Goal: Transaction & Acquisition: Download file/media

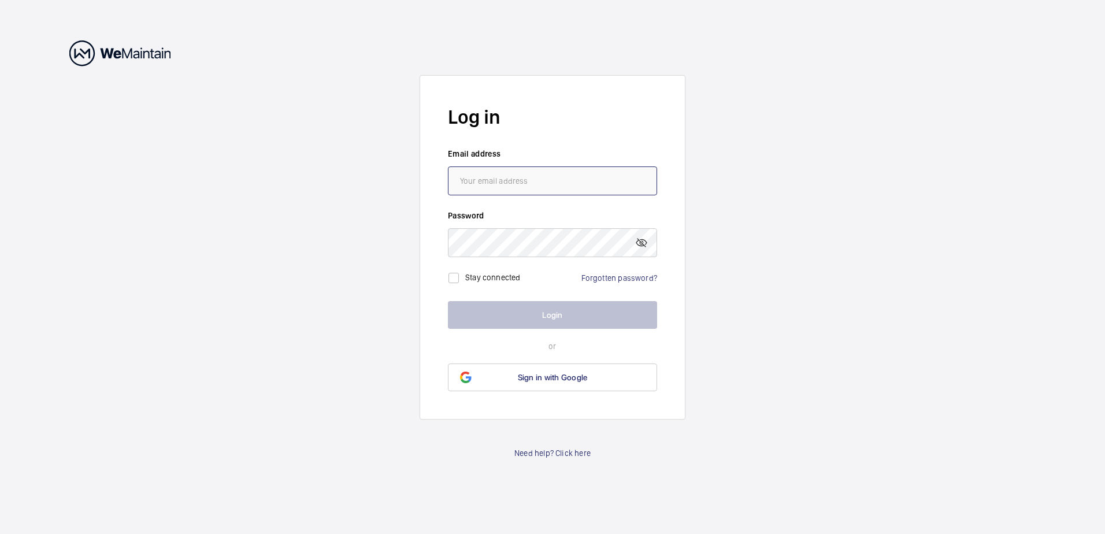
type input "[EMAIL_ADDRESS][DOMAIN_NAME]"
click at [494, 312] on button "Login" at bounding box center [552, 315] width 209 height 28
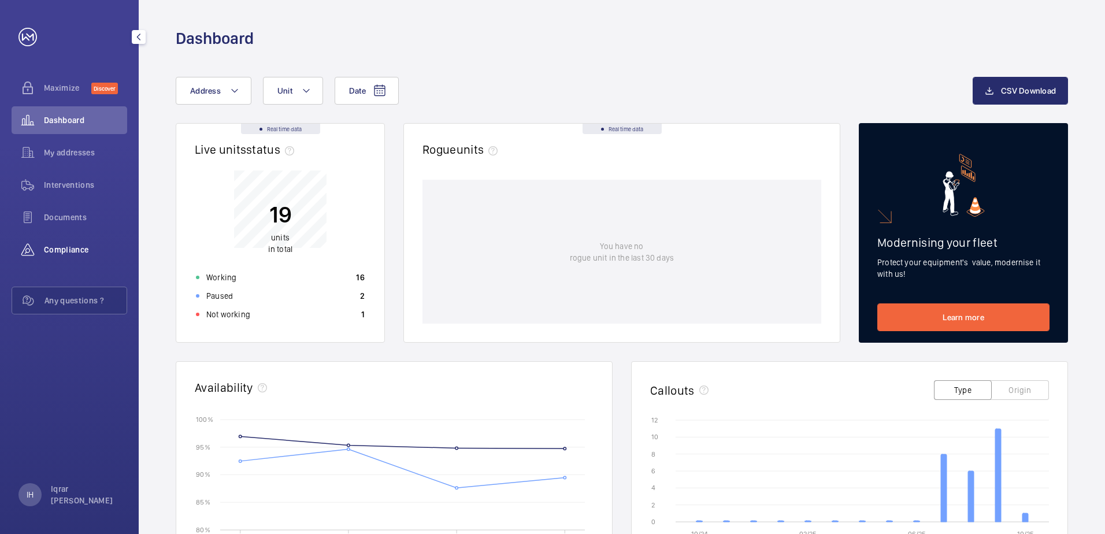
click at [63, 256] on div "Compliance" at bounding box center [70, 250] width 116 height 28
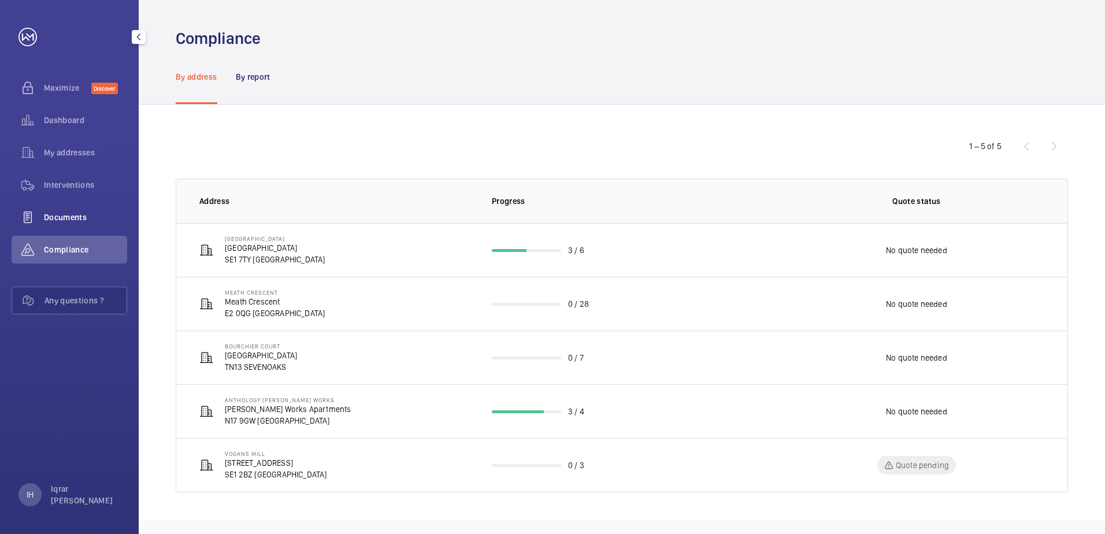
click at [69, 212] on span "Documents" at bounding box center [85, 218] width 83 height 12
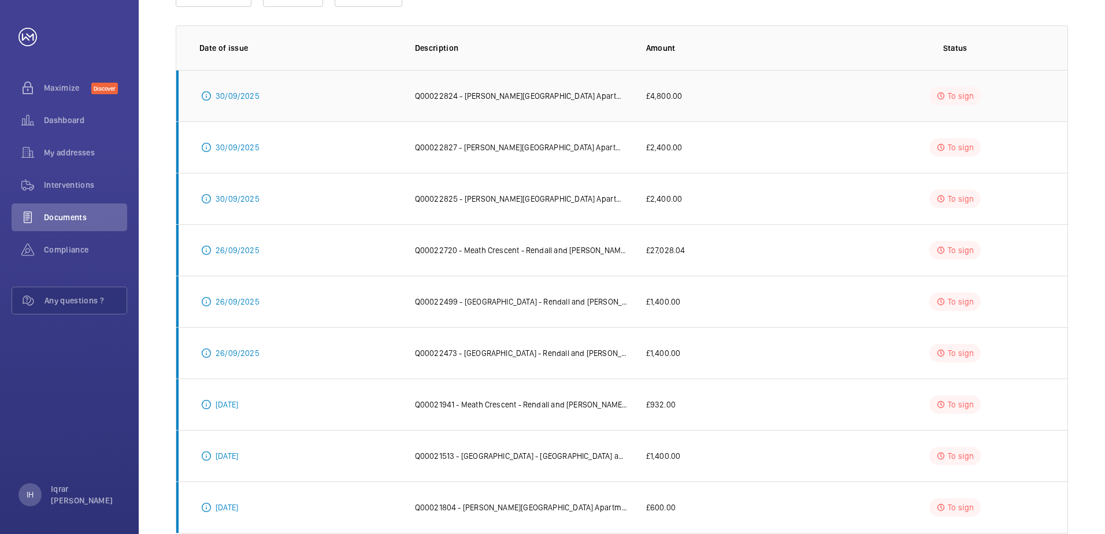
scroll to position [173, 0]
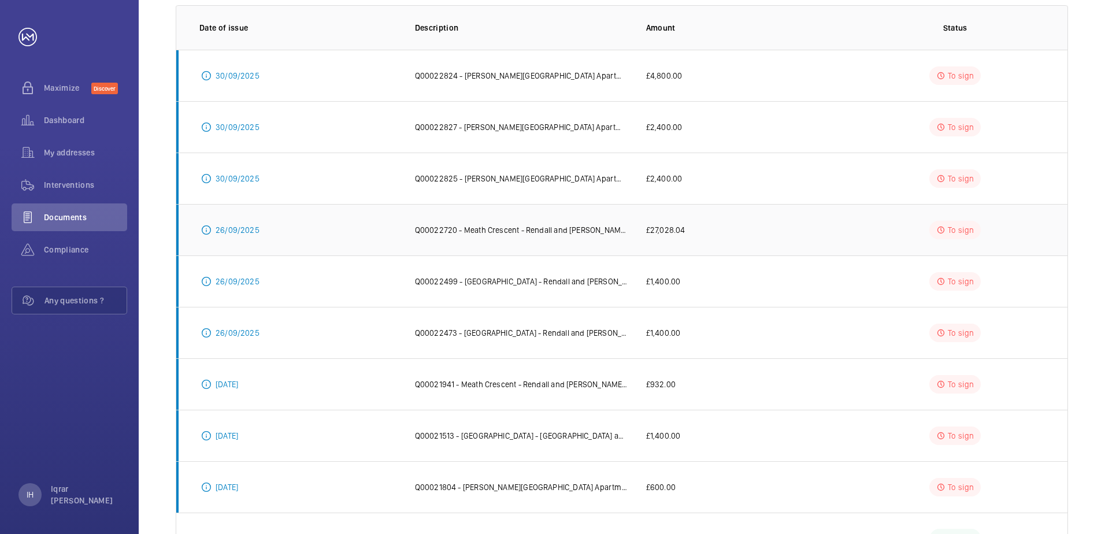
click at [683, 225] on p "£27,028.04" at bounding box center [665, 230] width 39 height 12
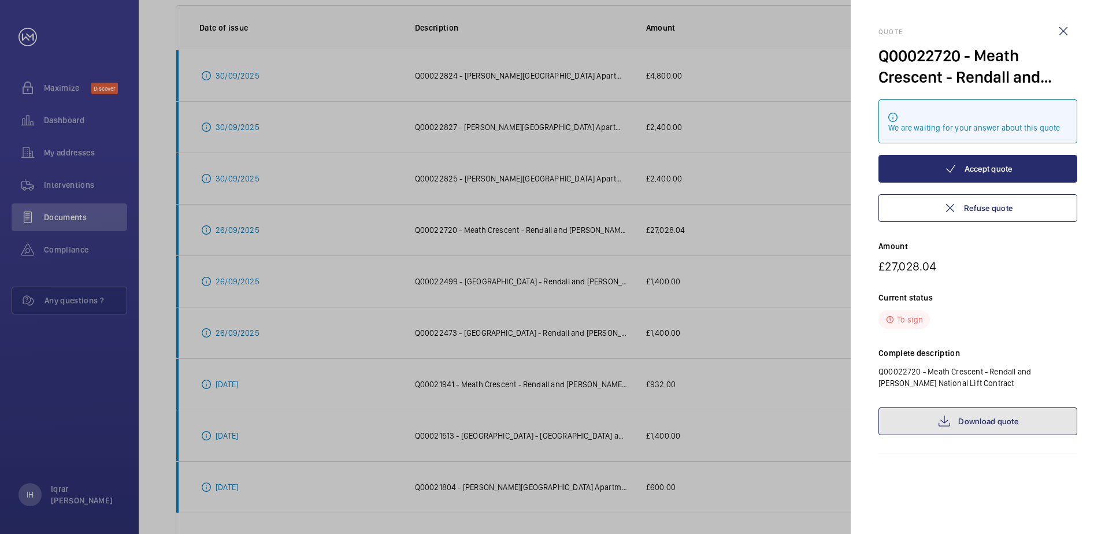
click at [941, 416] on mat-icon at bounding box center [945, 421] width 14 height 14
